Goal: Task Accomplishment & Management: Use online tool/utility

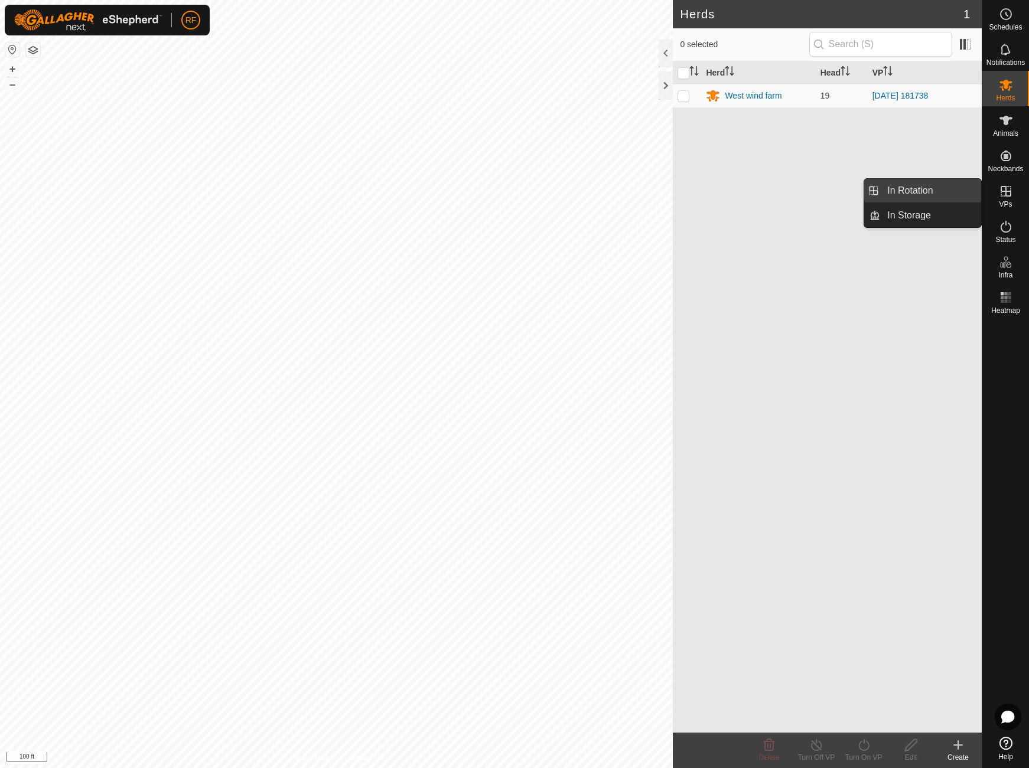
click at [886, 185] on link "In Rotation" at bounding box center [930, 191] width 101 height 24
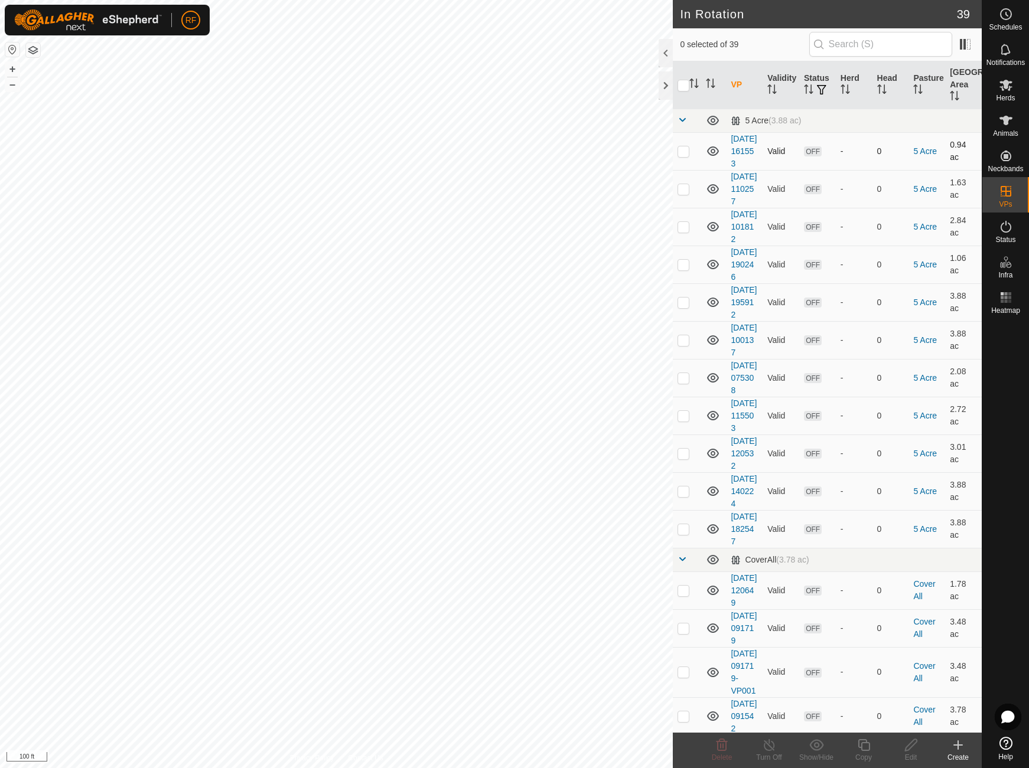
click at [683, 156] on p-checkbox at bounding box center [683, 150] width 12 height 9
click at [719, 743] on icon at bounding box center [721, 745] width 14 height 14
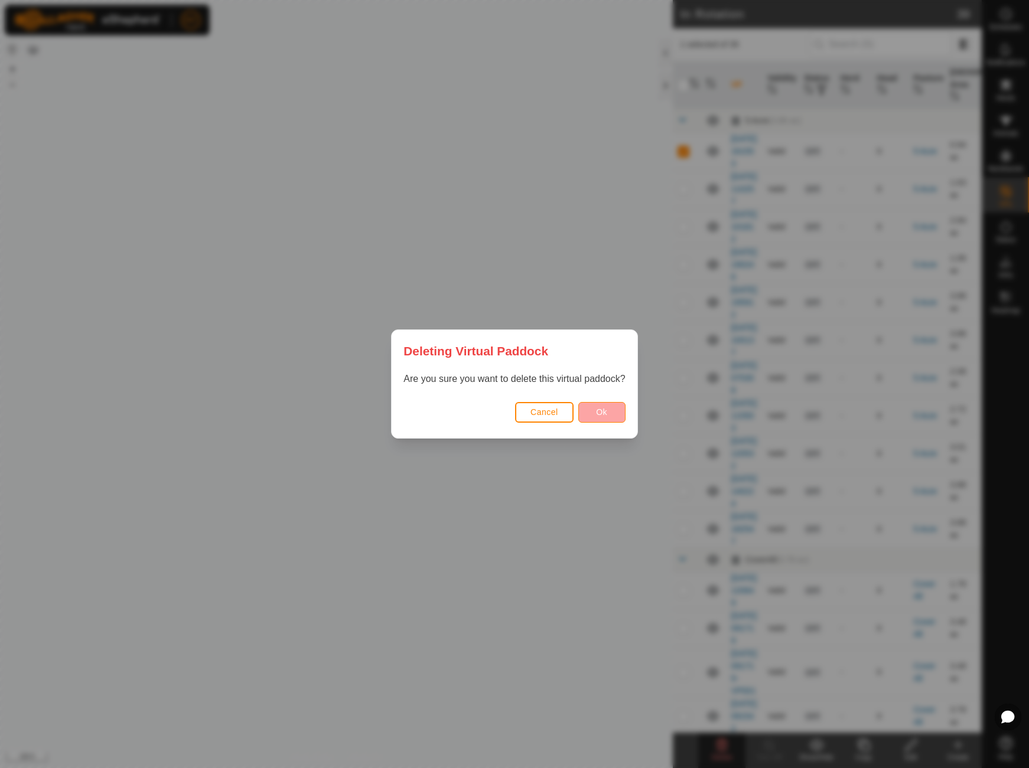
click at [609, 416] on button "Ok" at bounding box center [601, 412] width 47 height 21
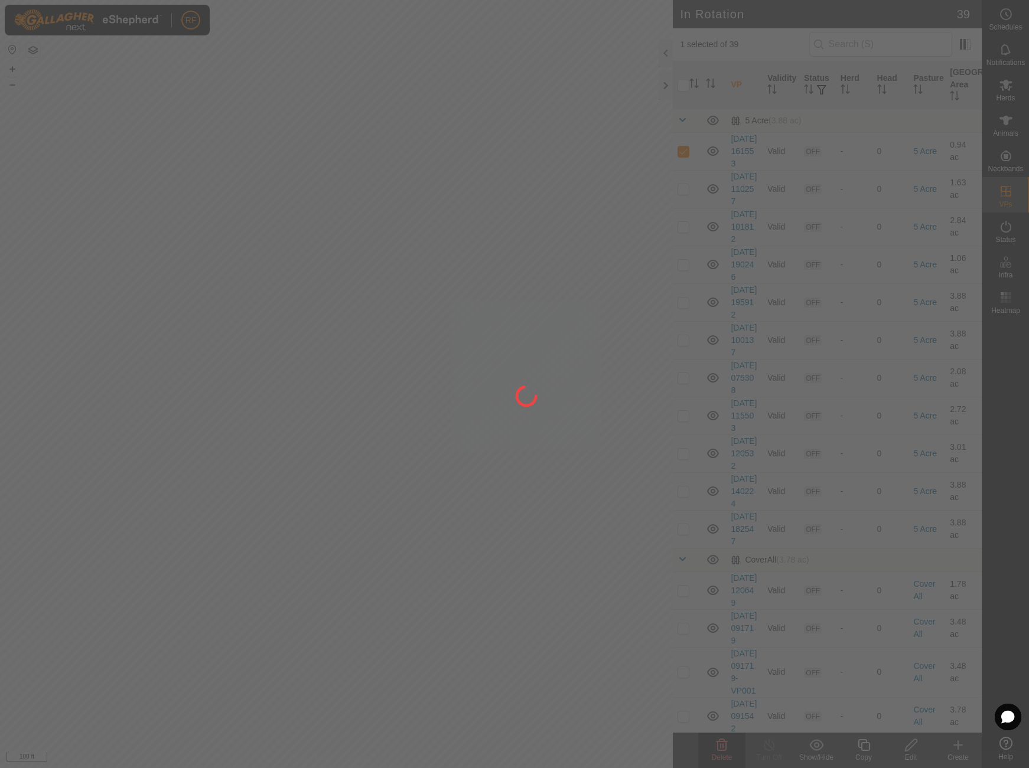
checkbox input "false"
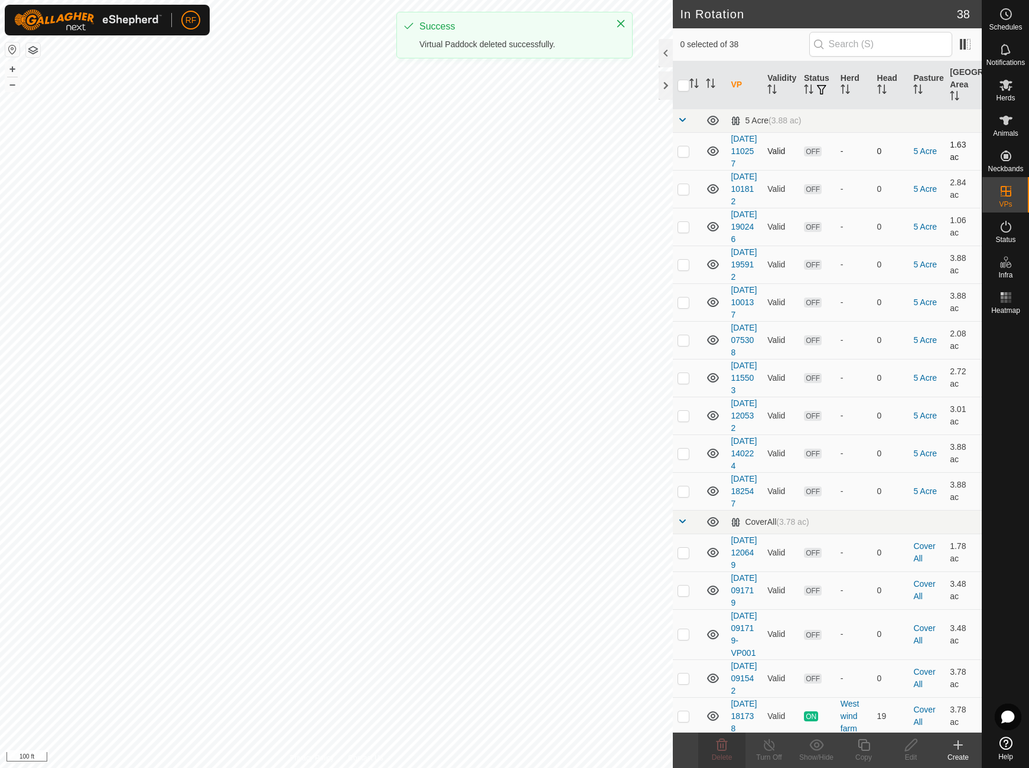
click at [685, 152] on p-checkbox at bounding box center [683, 150] width 12 height 9
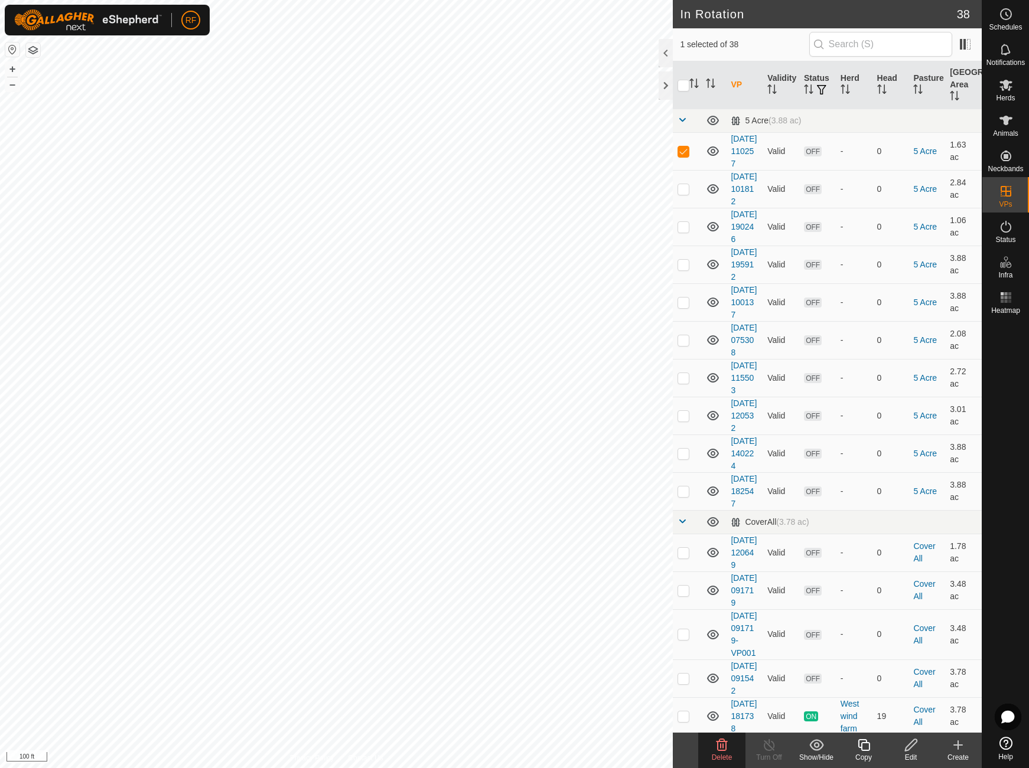
click at [715, 748] on icon at bounding box center [721, 745] width 14 height 14
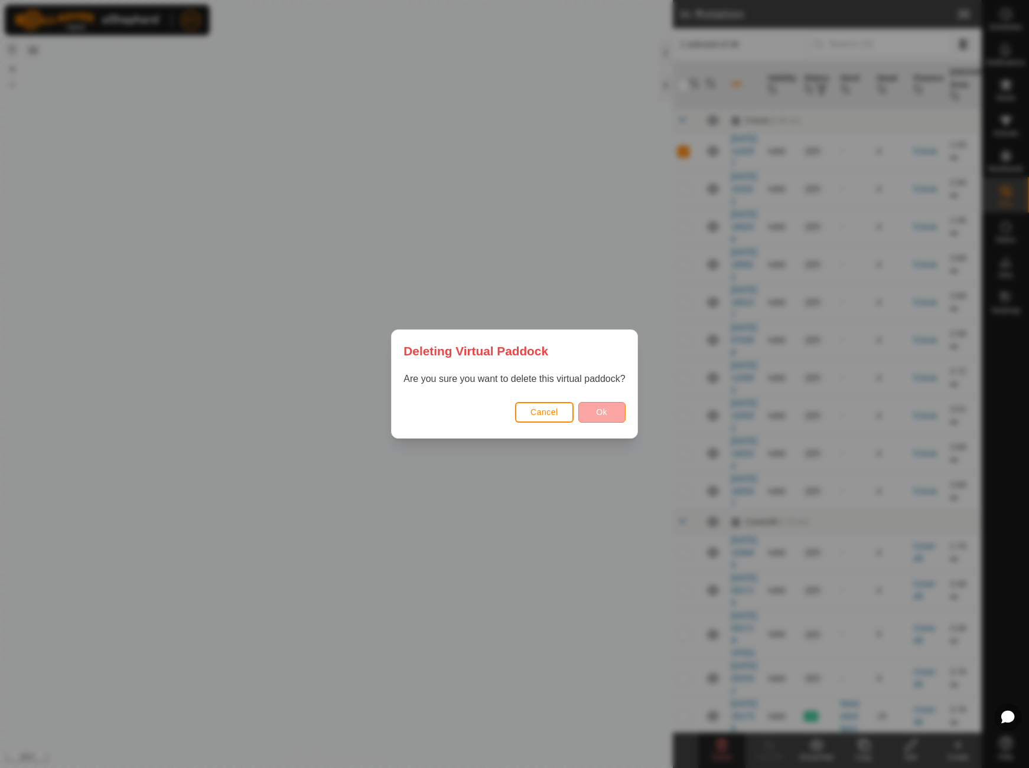
click at [600, 416] on span "Ok" at bounding box center [601, 411] width 11 height 9
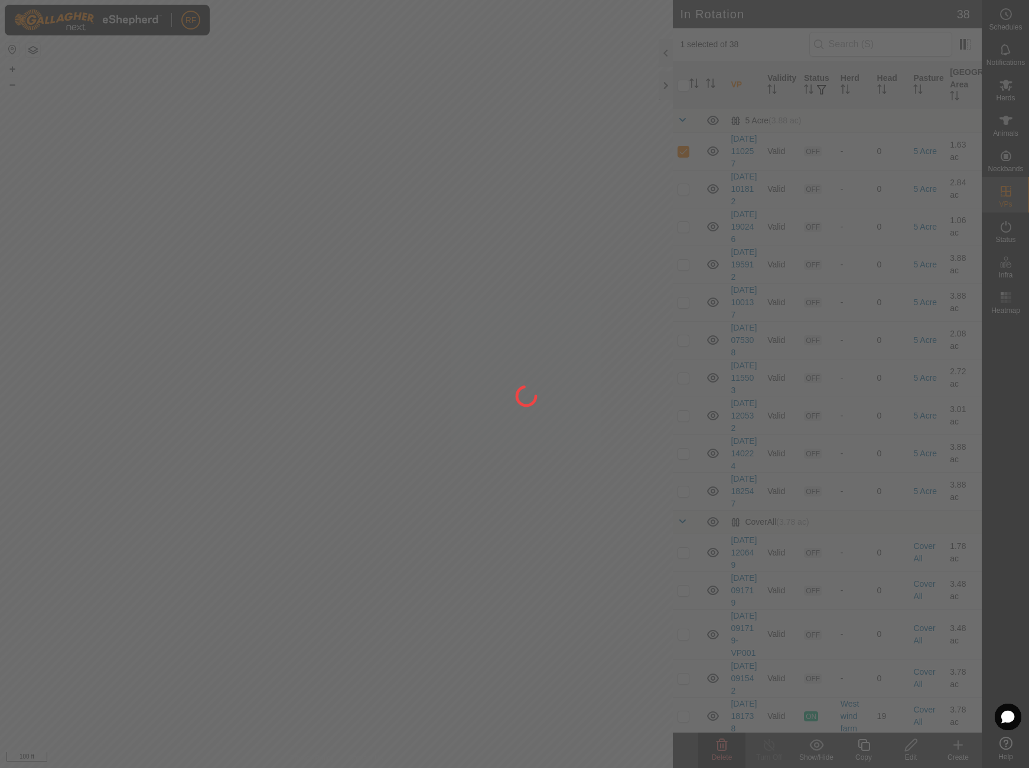
checkbox input "false"
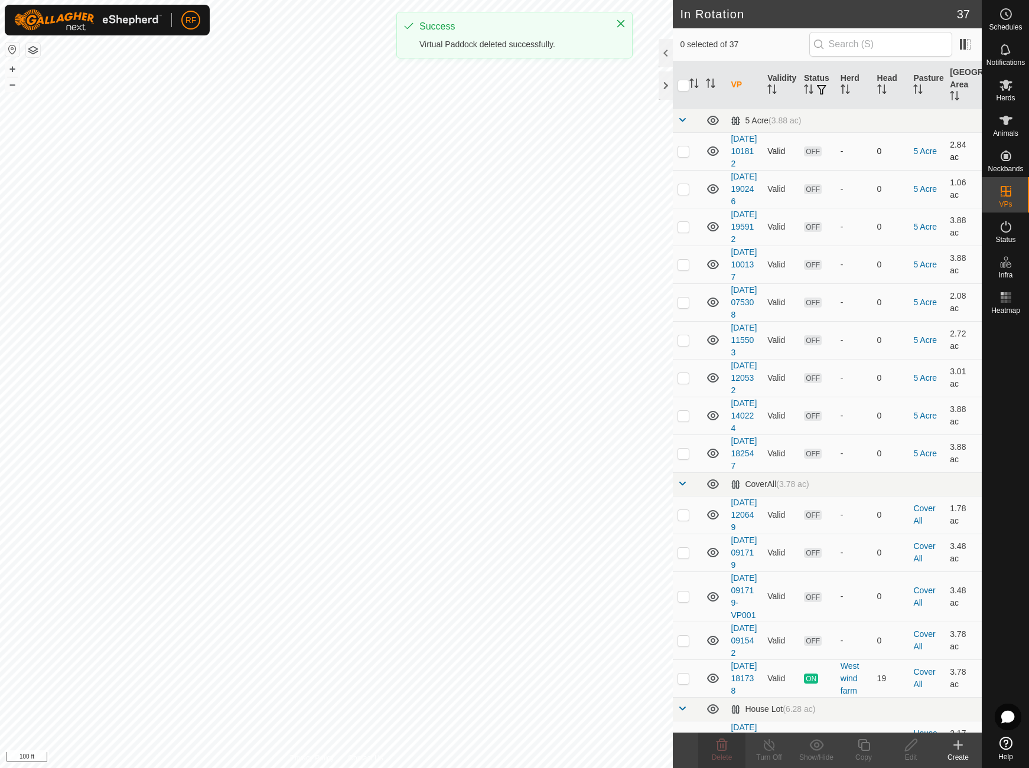
click at [684, 156] on p-checkbox at bounding box center [683, 150] width 12 height 9
checkbox input "true"
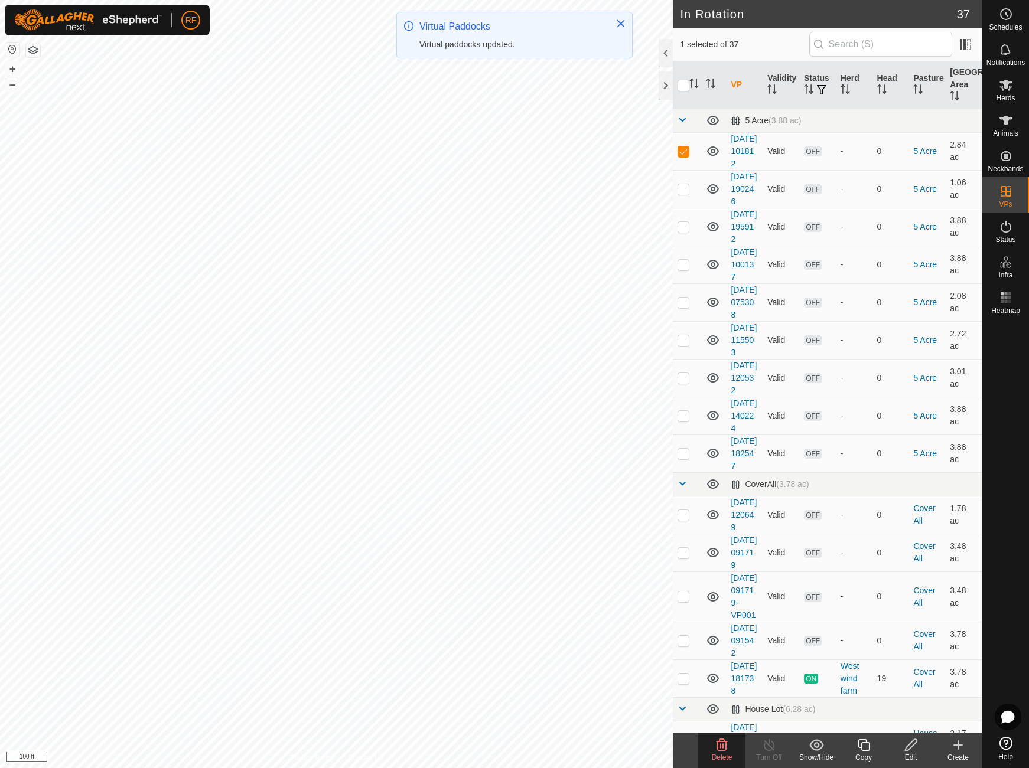
click at [717, 747] on icon at bounding box center [721, 745] width 11 height 12
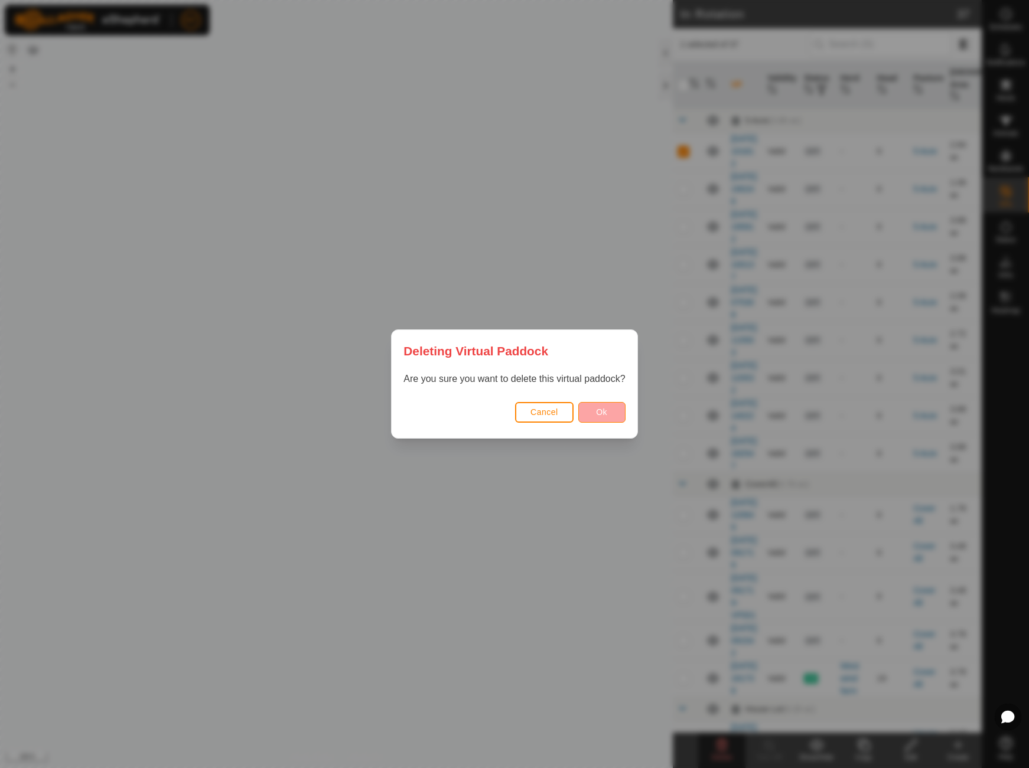
click at [604, 410] on span "Ok" at bounding box center [601, 411] width 11 height 9
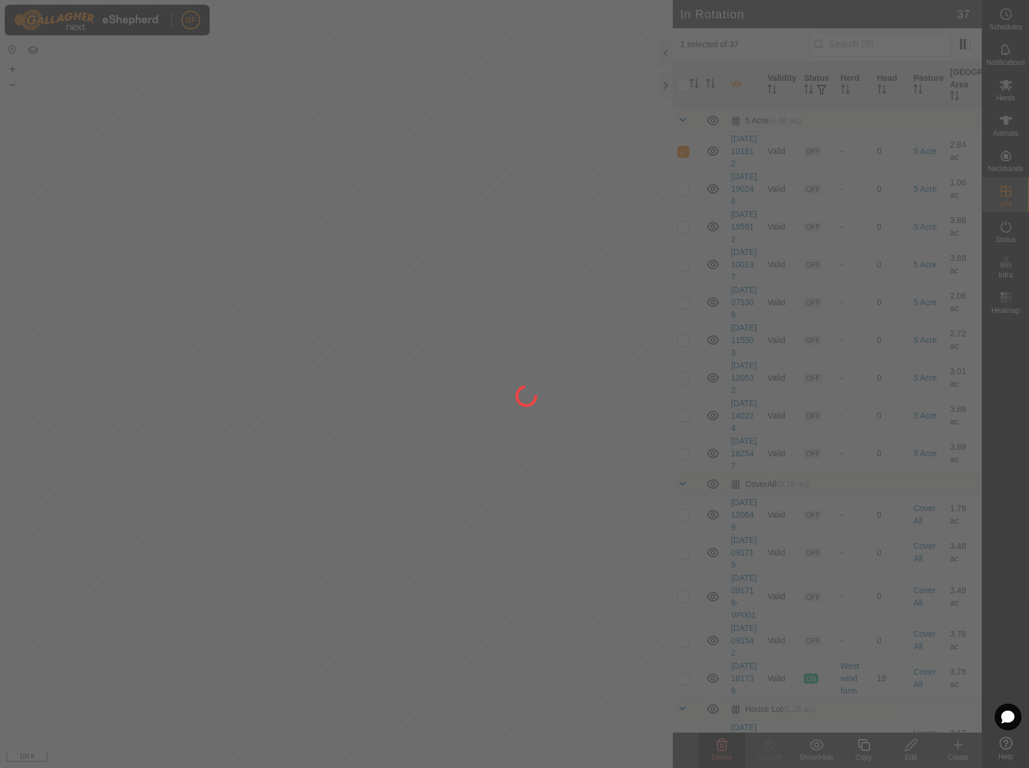
checkbox input "false"
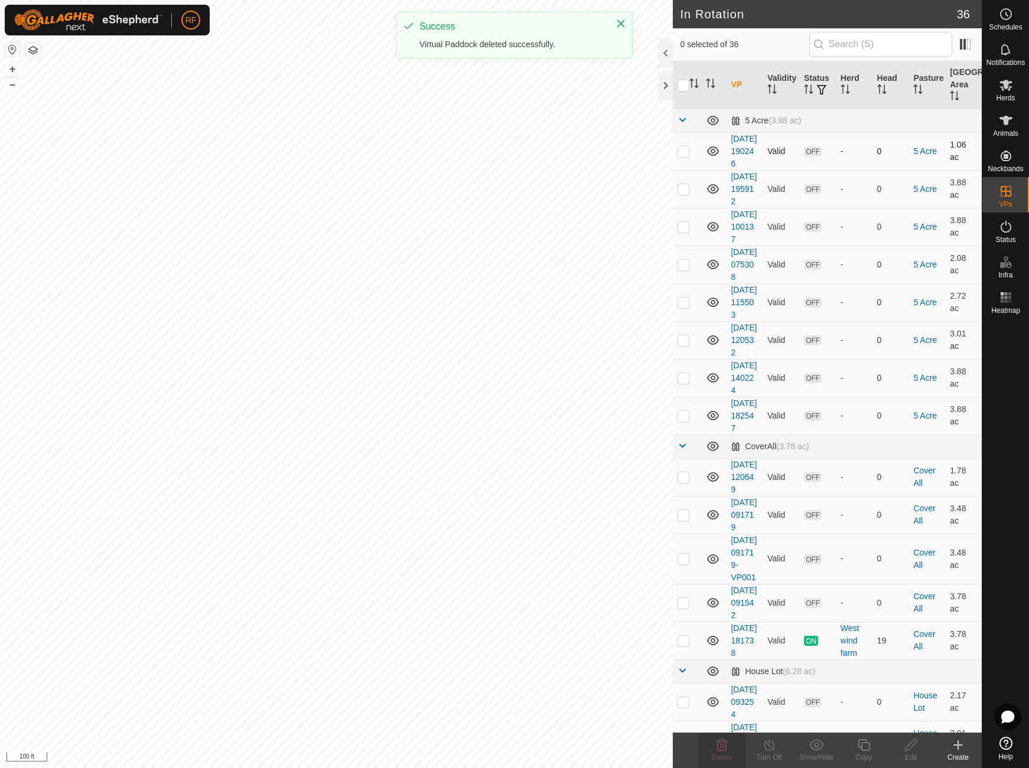
click at [682, 156] on p-checkbox at bounding box center [683, 150] width 12 height 9
checkbox input "true"
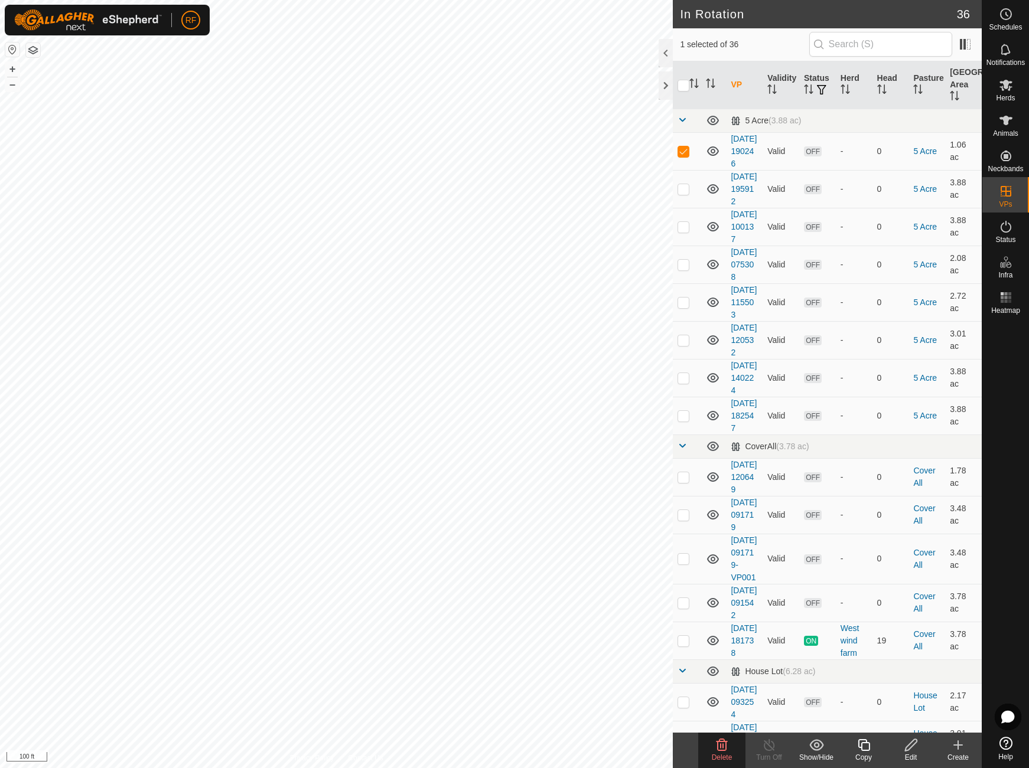
click at [721, 750] on icon at bounding box center [721, 745] width 11 height 12
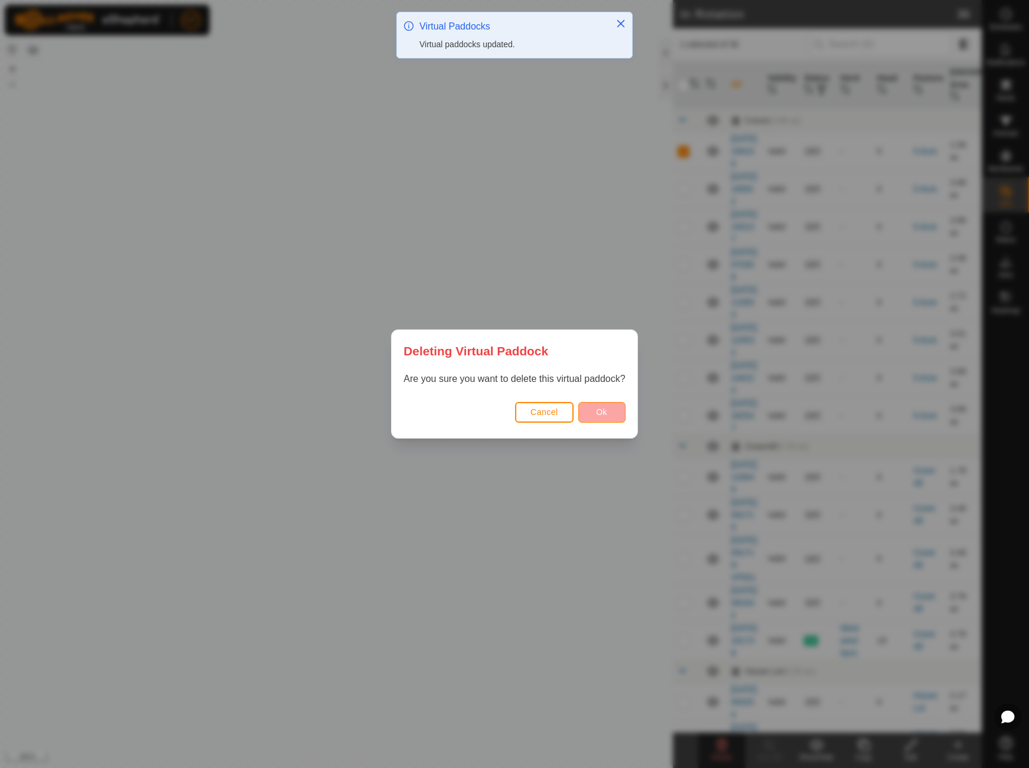
click at [605, 414] on span "Ok" at bounding box center [601, 411] width 11 height 9
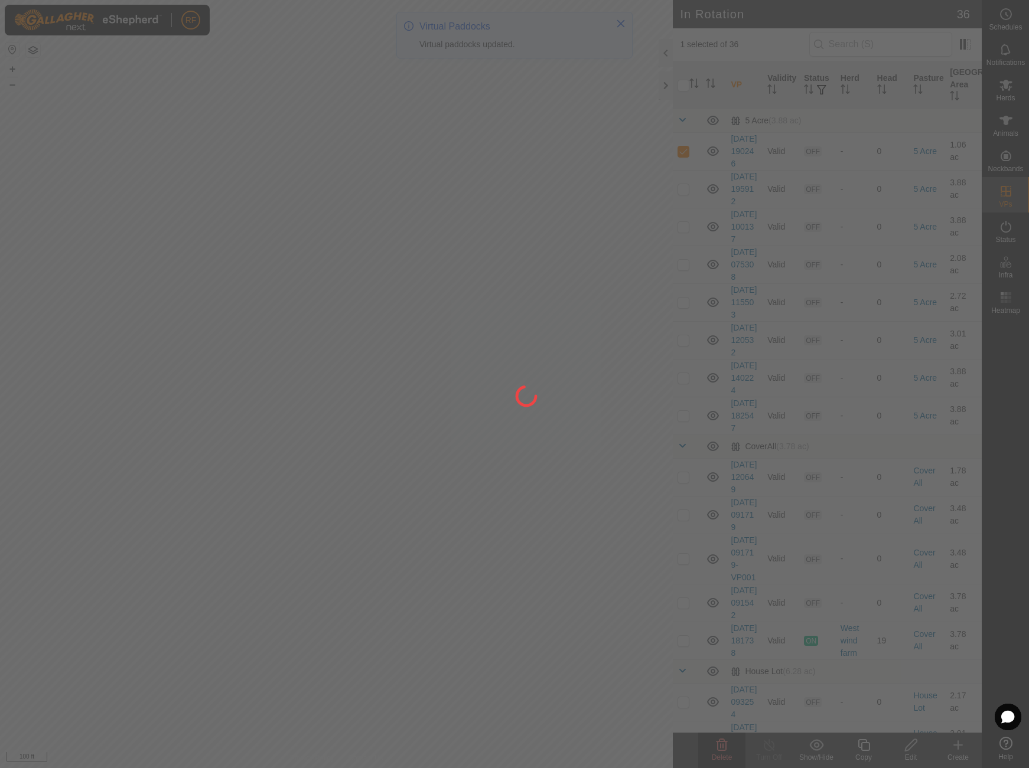
checkbox input "false"
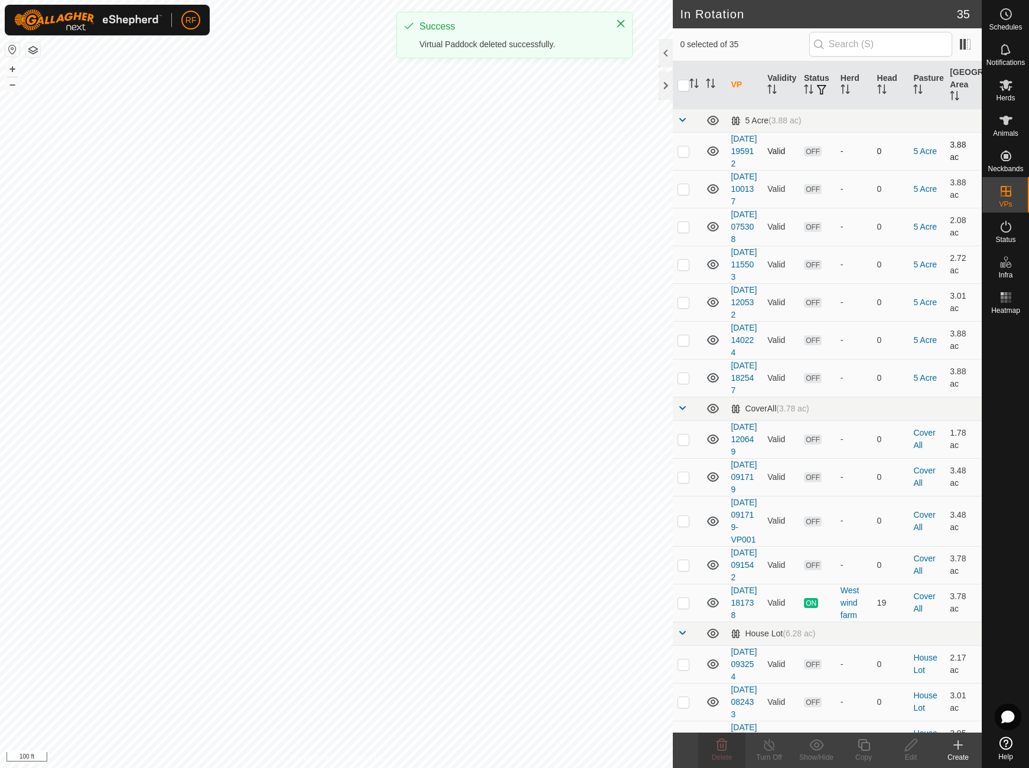
click at [683, 156] on p-checkbox at bounding box center [683, 150] width 12 height 9
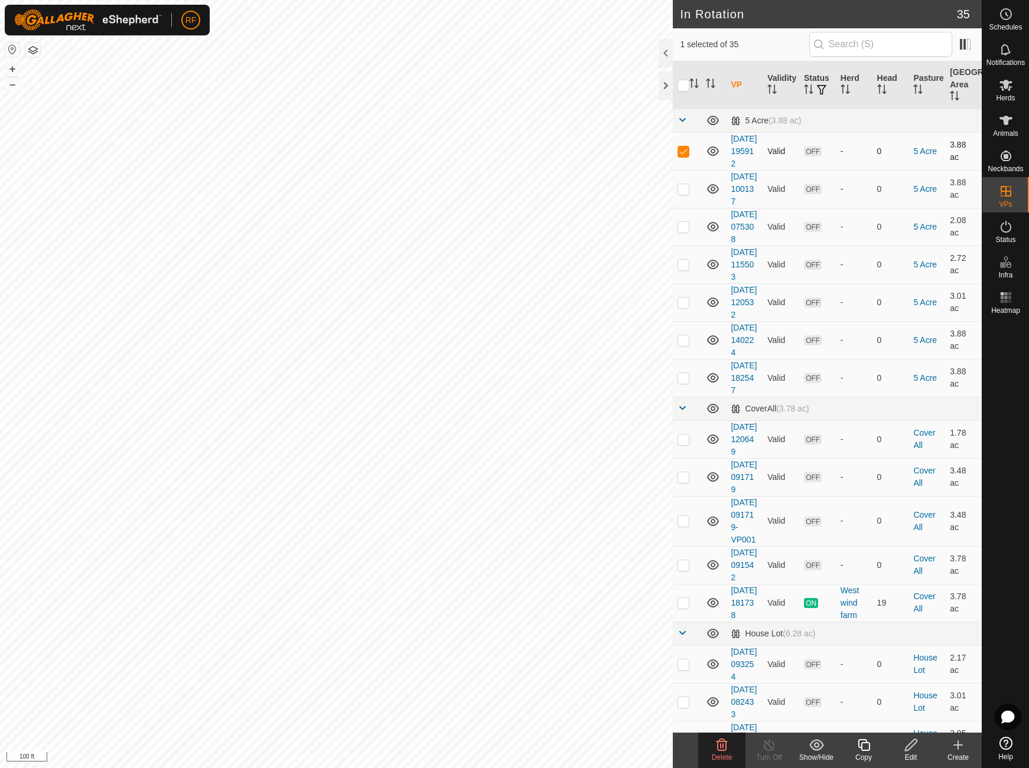
click at [683, 156] on p-checkbox at bounding box center [683, 150] width 12 height 9
checkbox input "false"
click at [681, 194] on p-checkbox at bounding box center [683, 188] width 12 height 9
checkbox input "true"
click at [687, 156] on p-checkbox at bounding box center [683, 150] width 12 height 9
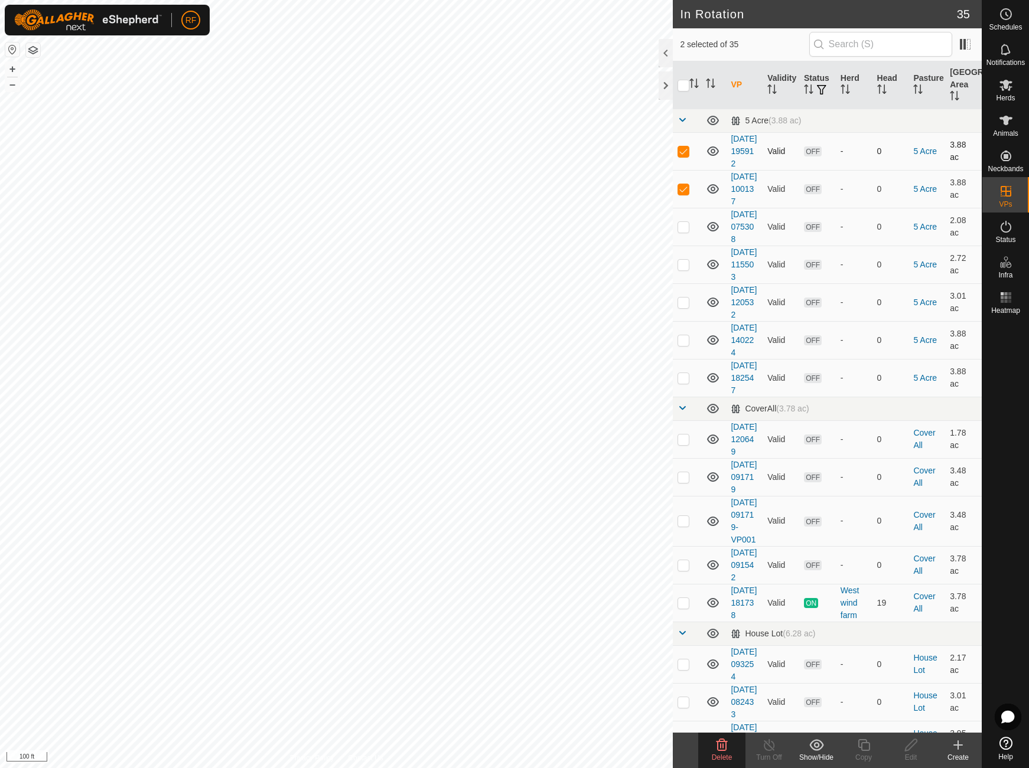
click at [687, 156] on p-checkbox at bounding box center [683, 150] width 12 height 9
checkbox input "false"
click at [682, 194] on p-checkbox at bounding box center [683, 188] width 12 height 9
checkbox input "false"
click at [686, 156] on p-checkbox at bounding box center [683, 150] width 12 height 9
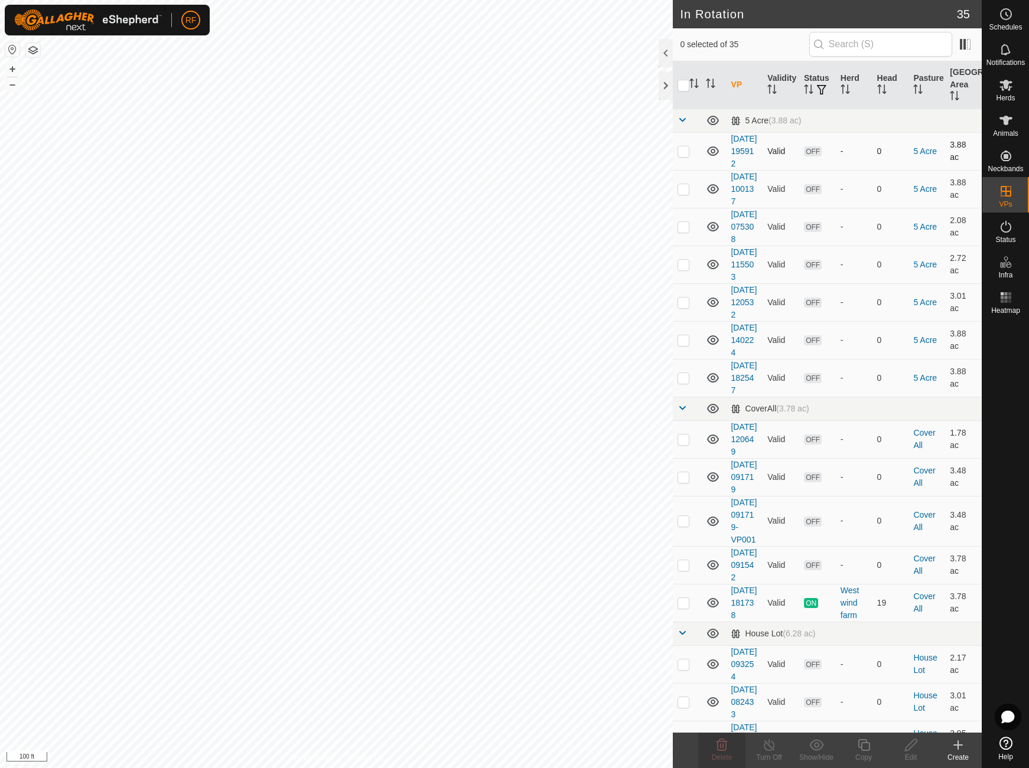
checkbox input "true"
click at [1012, 93] on es-mob-svg-icon at bounding box center [1005, 85] width 21 height 19
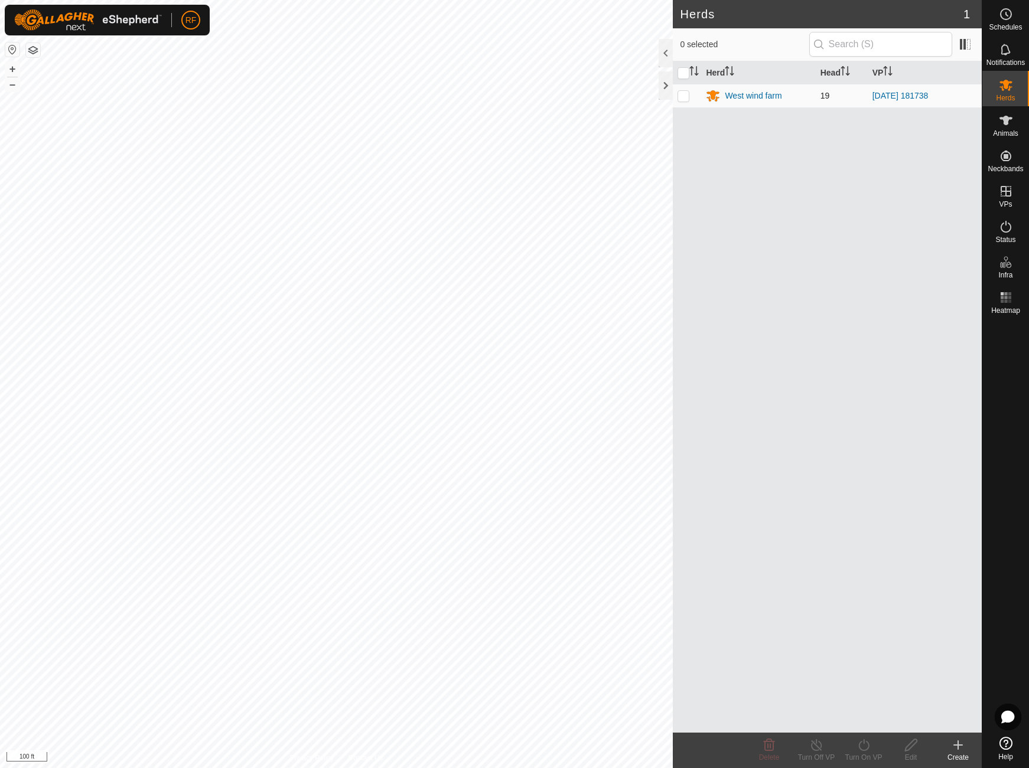
click at [690, 100] on td at bounding box center [687, 96] width 28 height 24
checkbox input "true"
click at [866, 749] on icon at bounding box center [863, 745] width 11 height 12
click at [861, 723] on link "Now" at bounding box center [898, 719] width 117 height 24
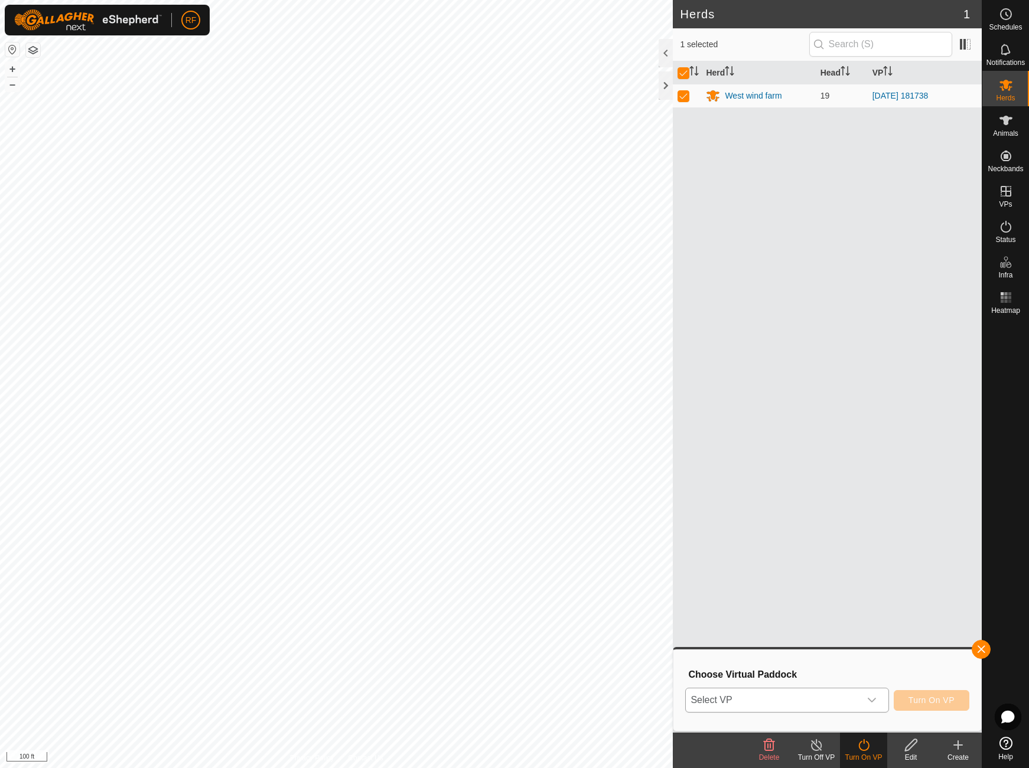
click at [879, 699] on div "dropdown trigger" at bounding box center [872, 700] width 24 height 24
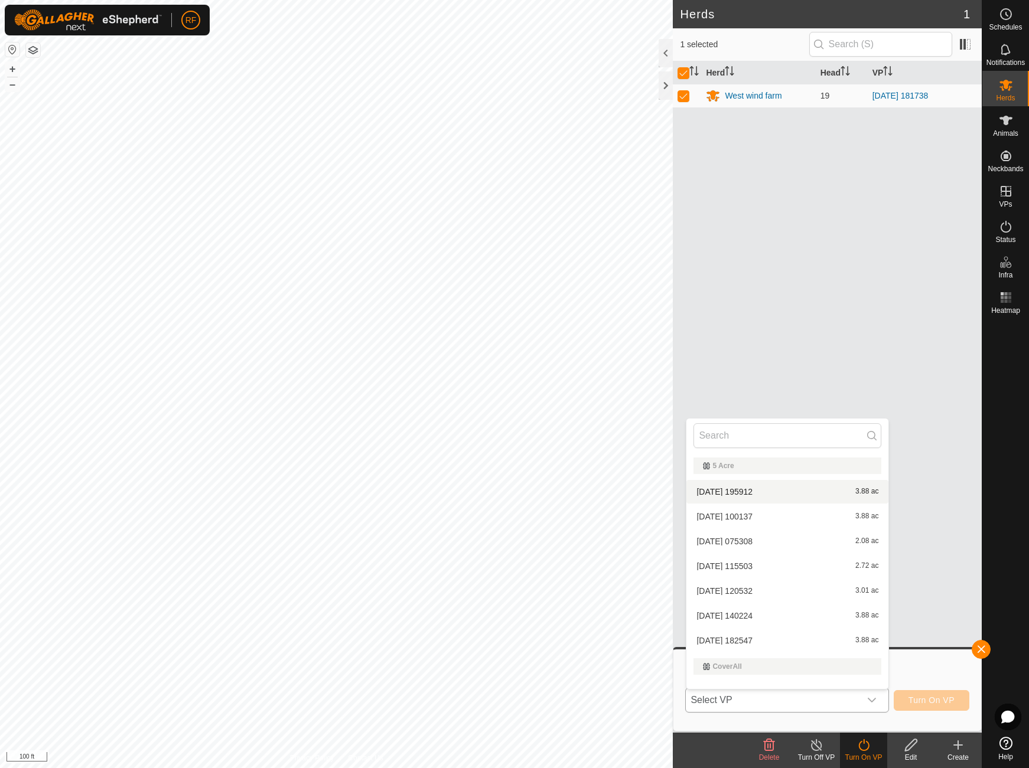
click at [778, 492] on li "[DATE] 195912 3.88 ac" at bounding box center [787, 492] width 202 height 24
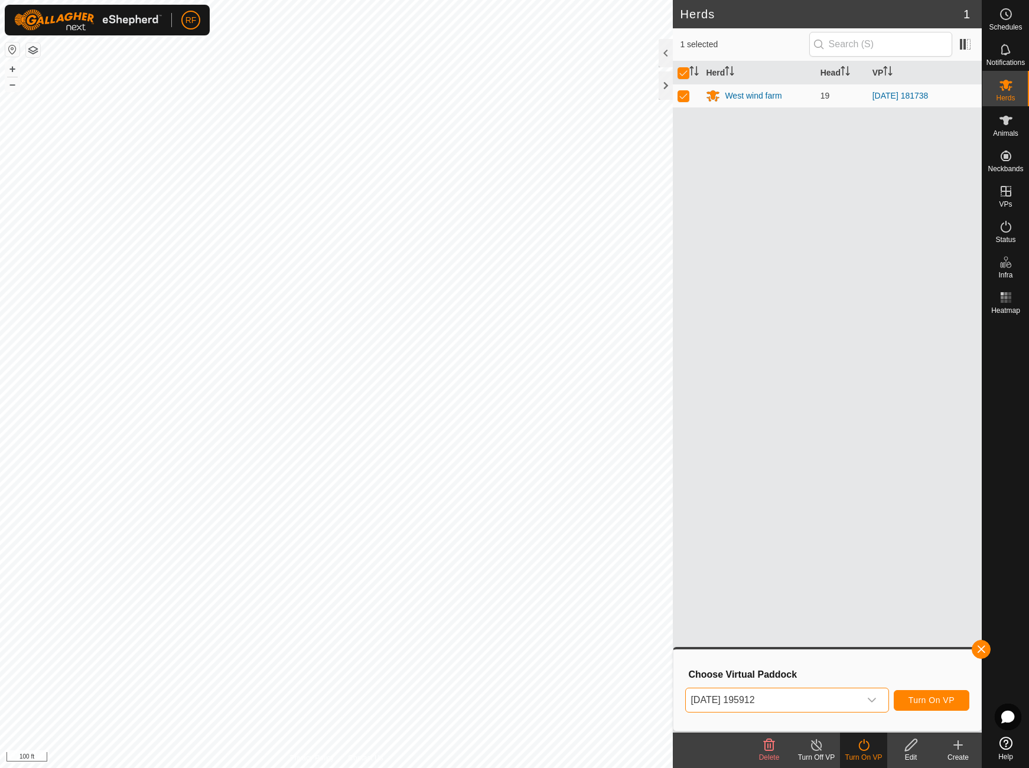
click at [932, 701] on span "Turn On VP" at bounding box center [931, 700] width 46 height 9
